Goal: Task Accomplishment & Management: Complete application form

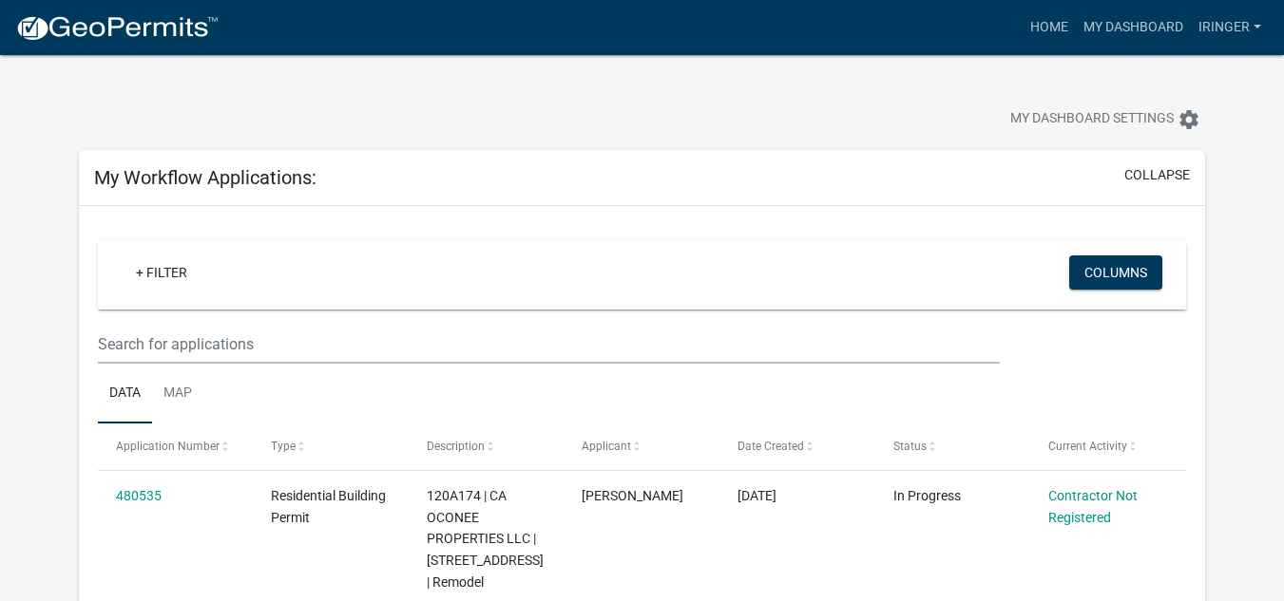
scroll to position [256, 0]
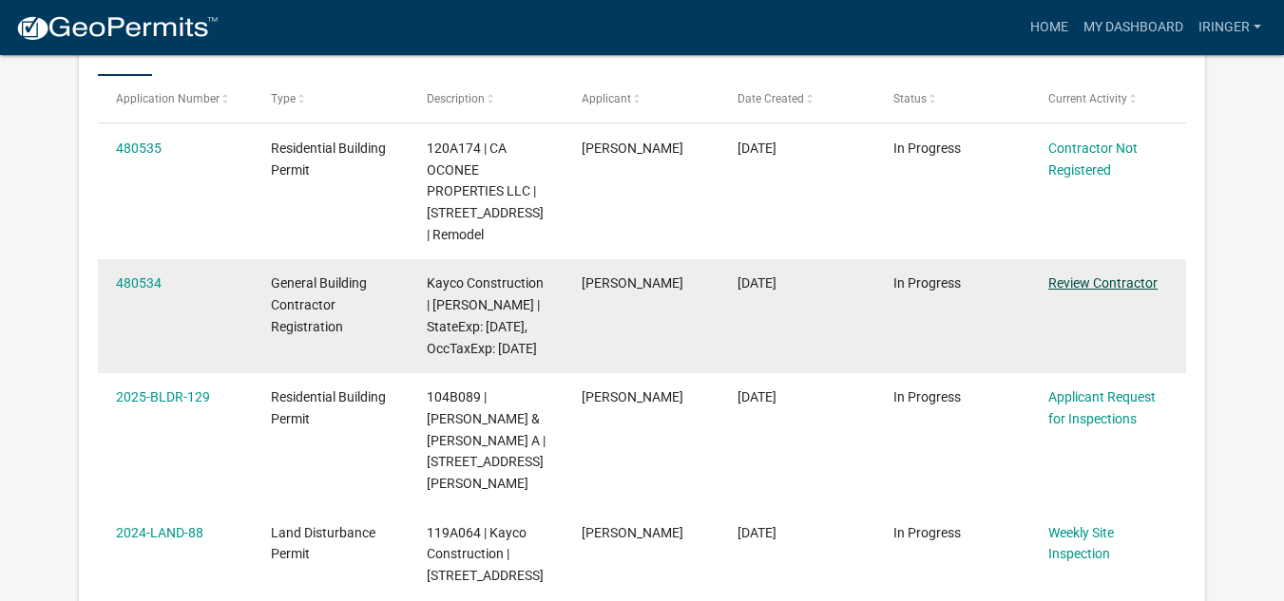
scroll to position [314, 0]
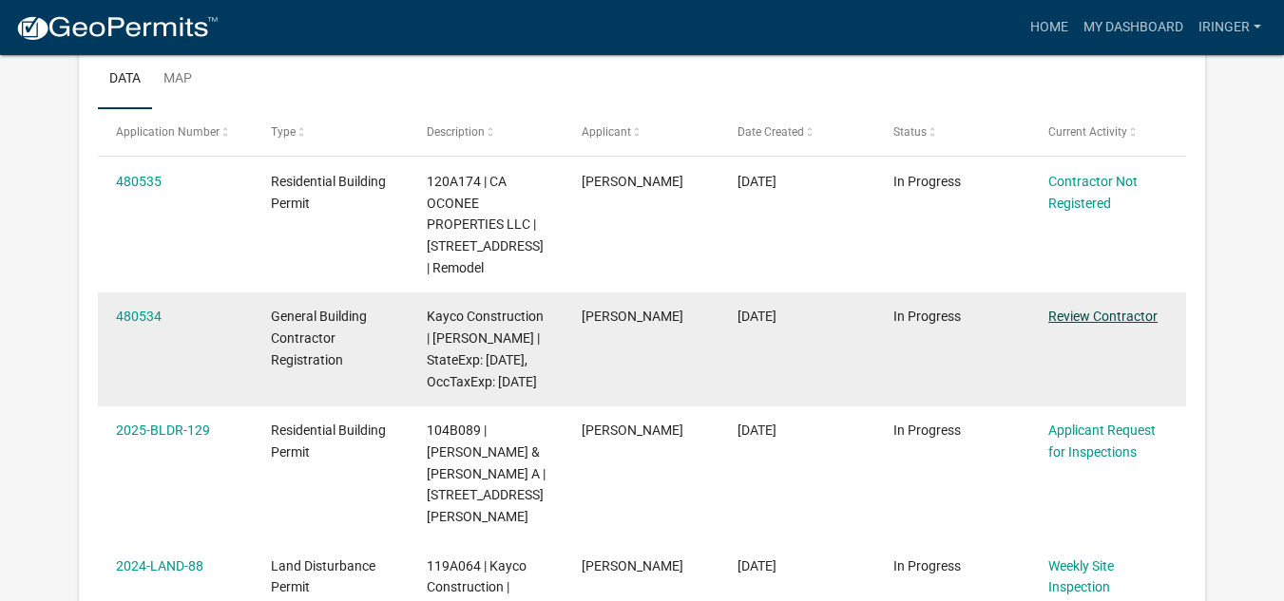
click at [1078, 317] on link "Review Contractor" at bounding box center [1102, 316] width 109 height 15
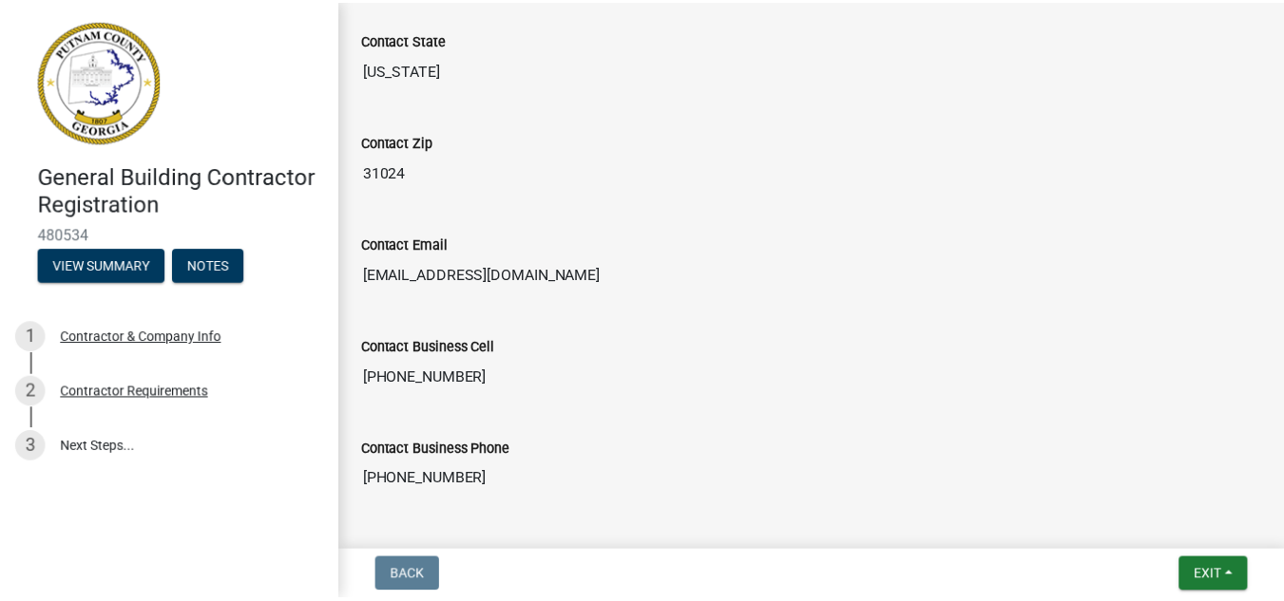
scroll to position [1058, 0]
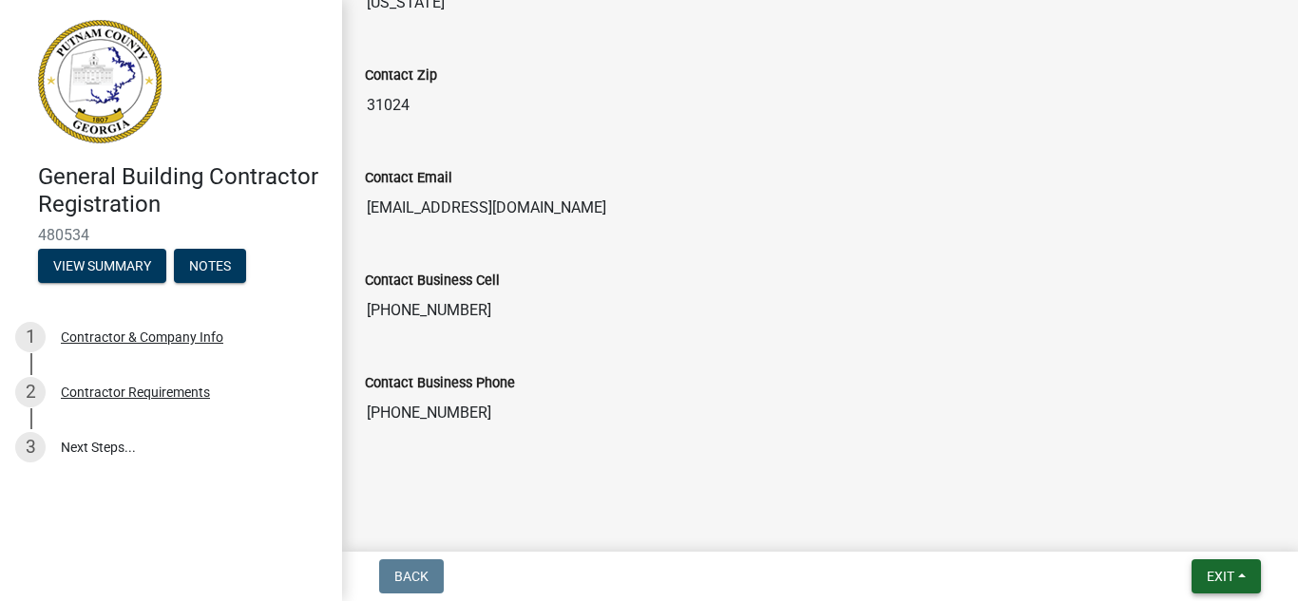
click at [1211, 577] on span "Exit" at bounding box center [1221, 576] width 28 height 15
click at [1174, 526] on button "Save & Exit" at bounding box center [1185, 527] width 152 height 46
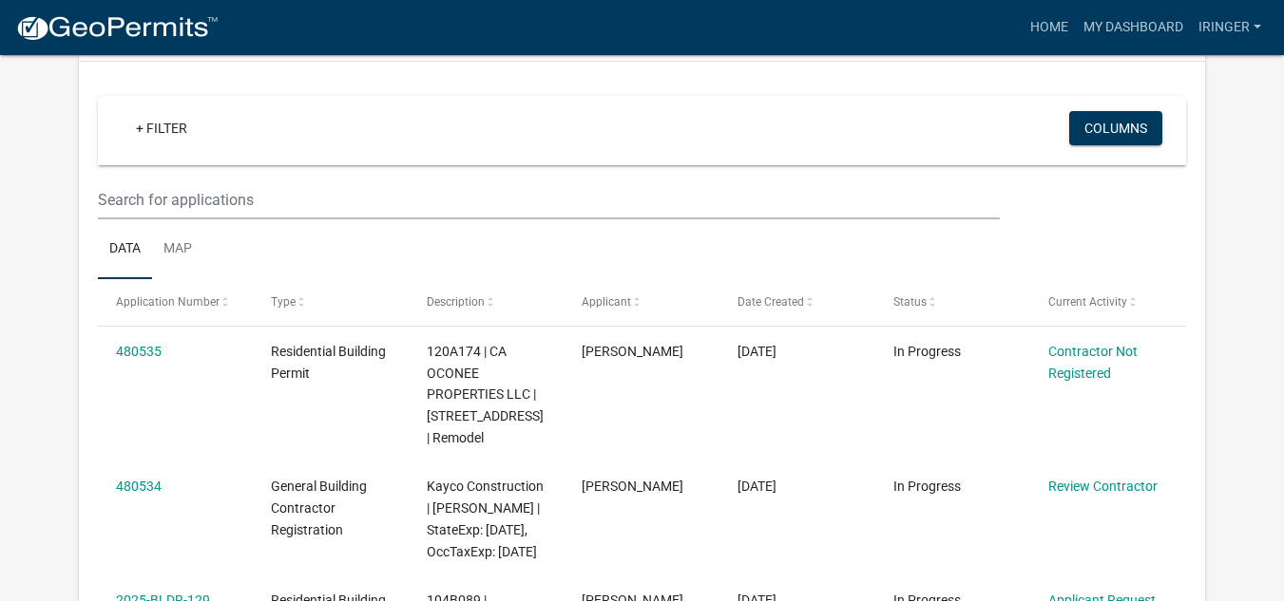
scroll to position [179, 0]
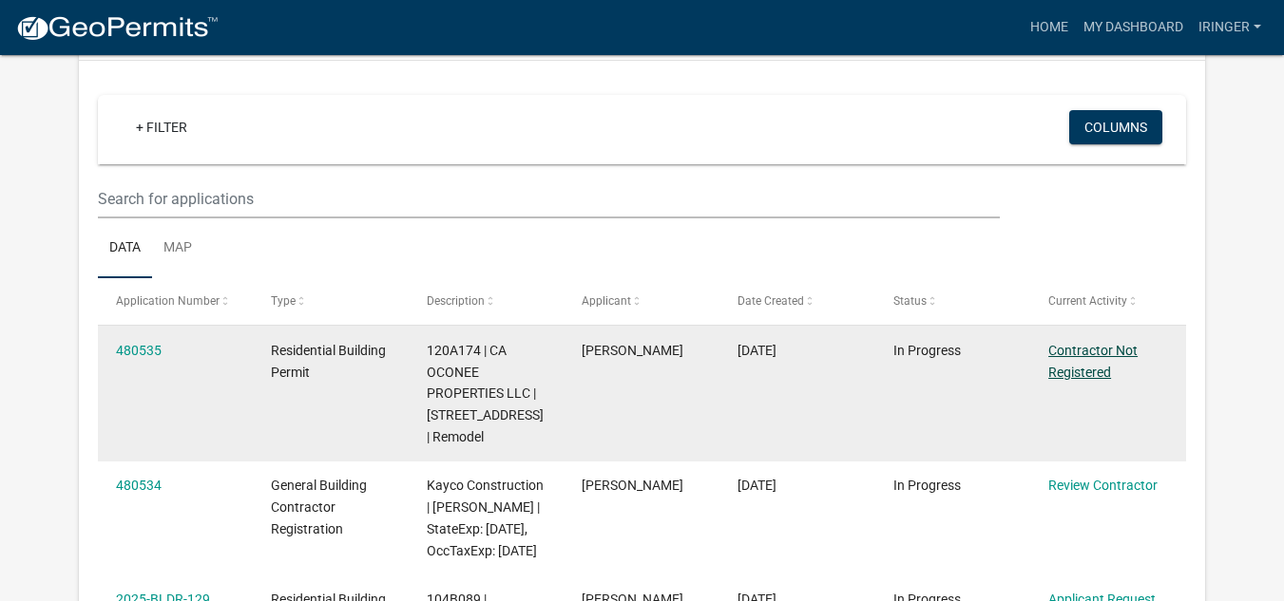
click at [1072, 346] on link "Contractor Not Registered" at bounding box center [1092, 361] width 89 height 37
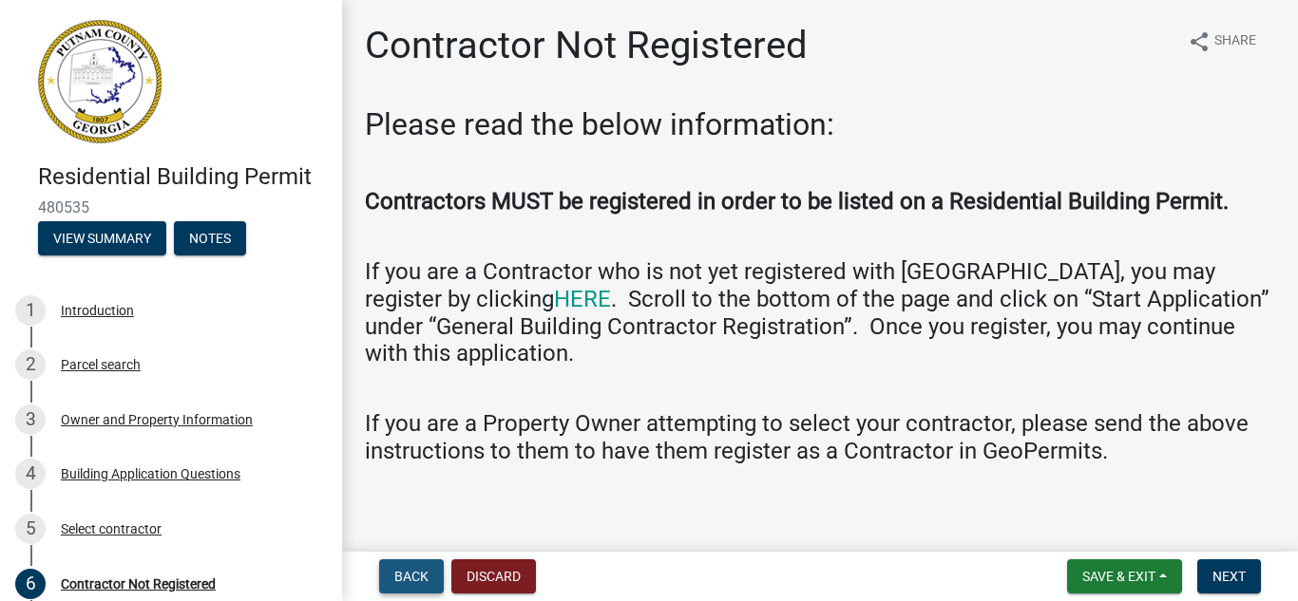
click at [421, 574] on span "Back" at bounding box center [411, 576] width 34 height 15
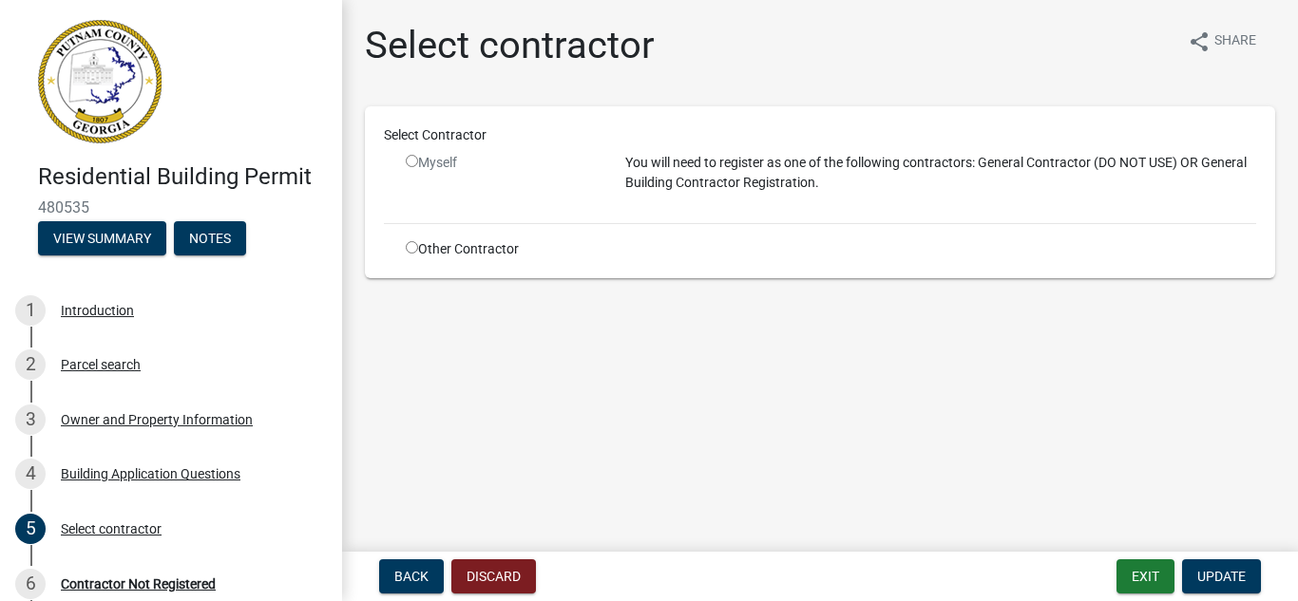
click at [410, 246] on input "radio" at bounding box center [412, 247] width 12 height 12
radio input "true"
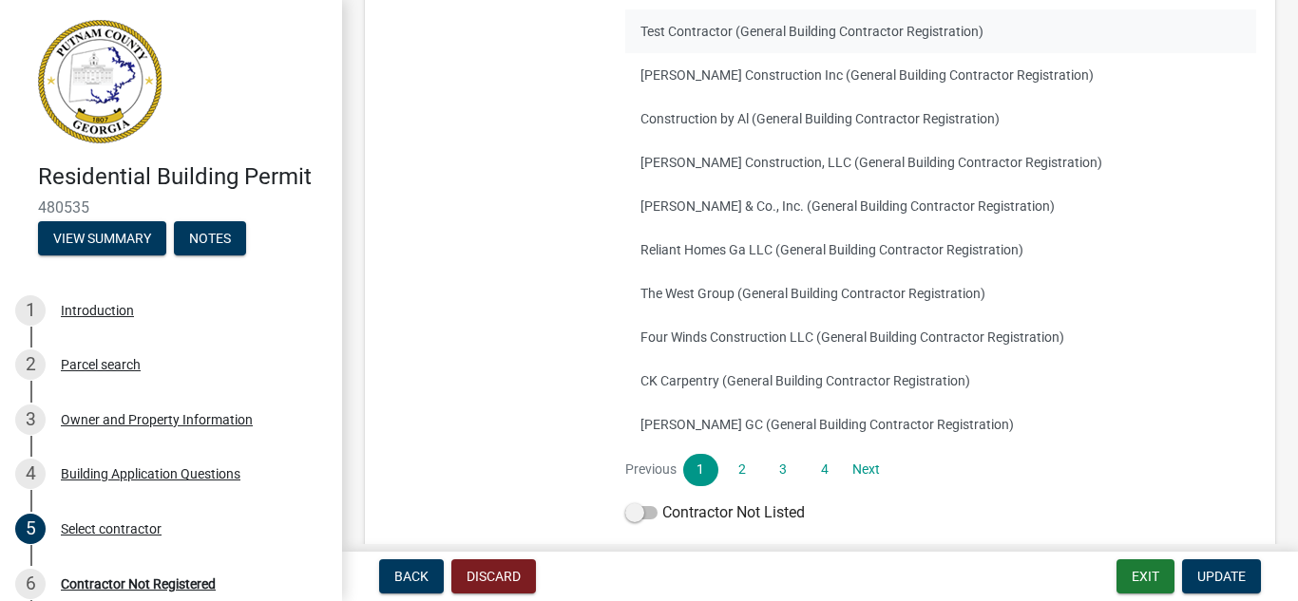
scroll to position [342, 0]
click at [736, 471] on link "2" at bounding box center [742, 471] width 34 height 32
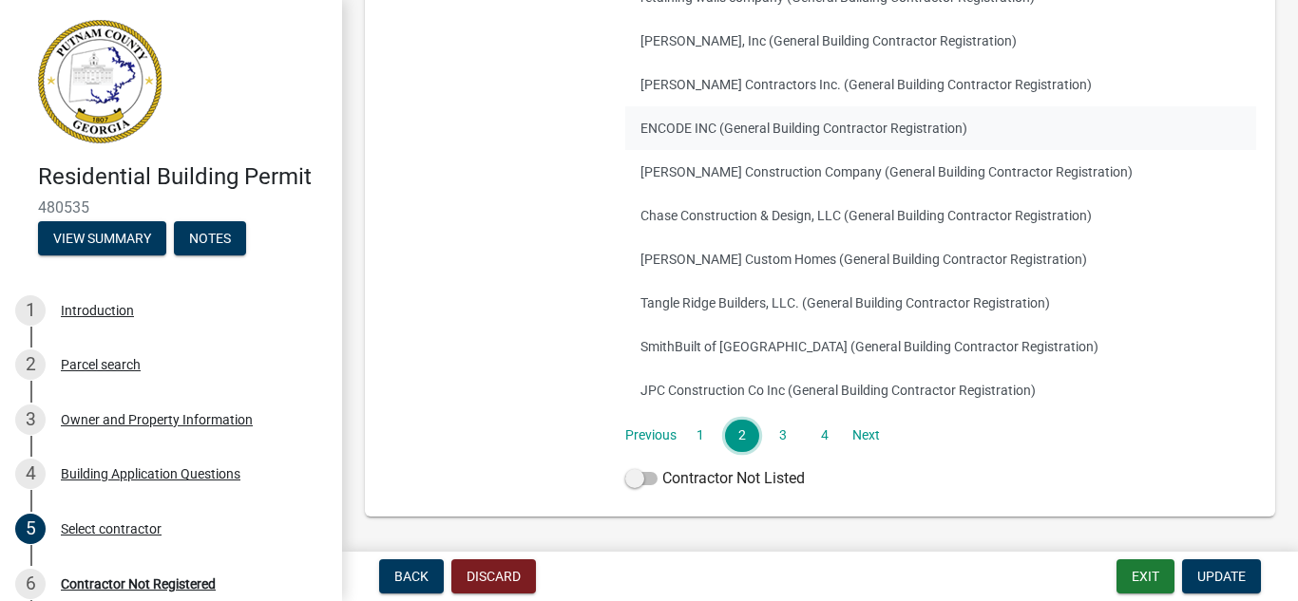
scroll to position [378, 0]
click at [816, 437] on link "4" at bounding box center [824, 435] width 34 height 32
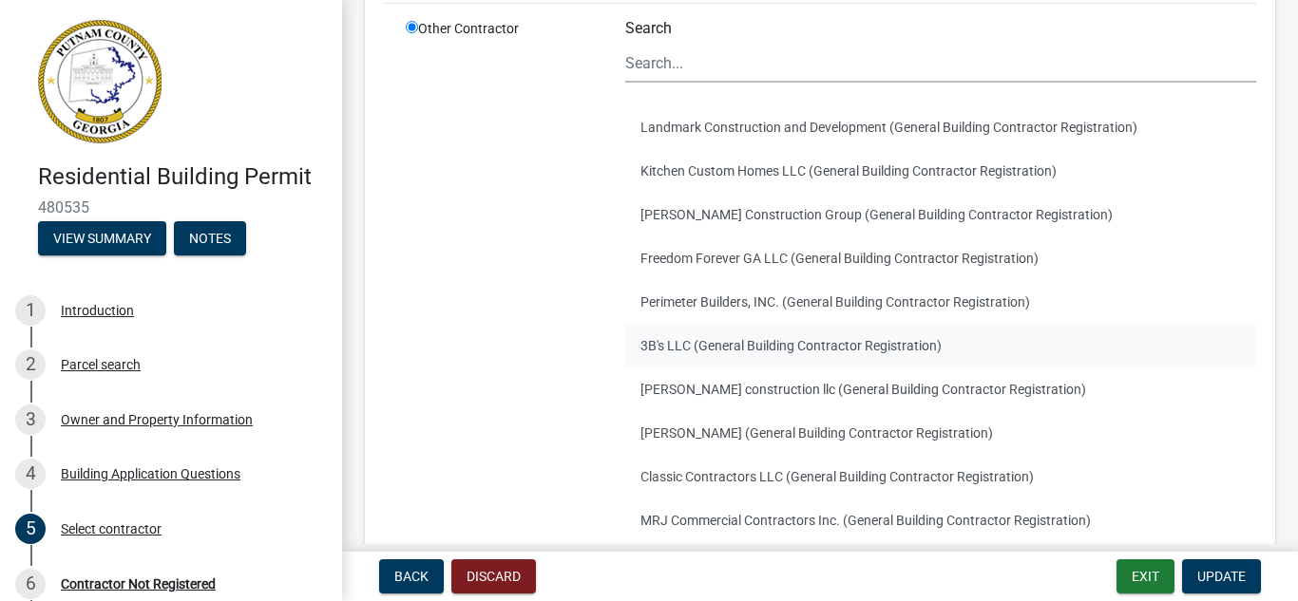
scroll to position [439, 0]
